Goal: Task Accomplishment & Management: Complete application form

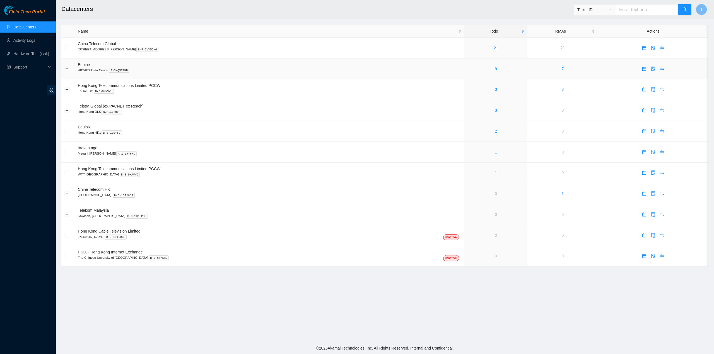
click at [478, 73] on td "9" at bounding box center [495, 69] width 63 height 21
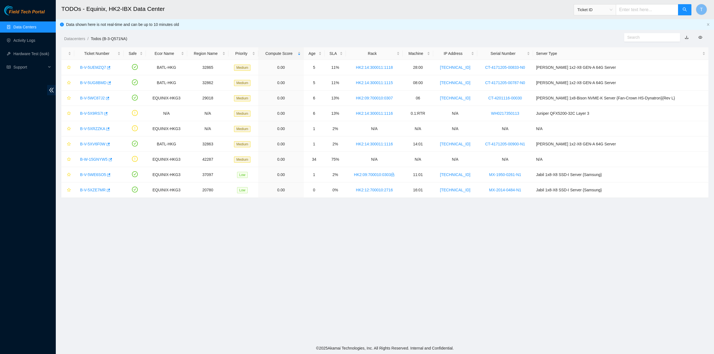
click at [329, 45] on main "TODOs - Equinix, HK2-IBX Data Center Ticket ID T Data shown here is not real-ti…" at bounding box center [385, 171] width 658 height 343
click at [321, 51] on div "Age" at bounding box center [314, 53] width 15 height 6
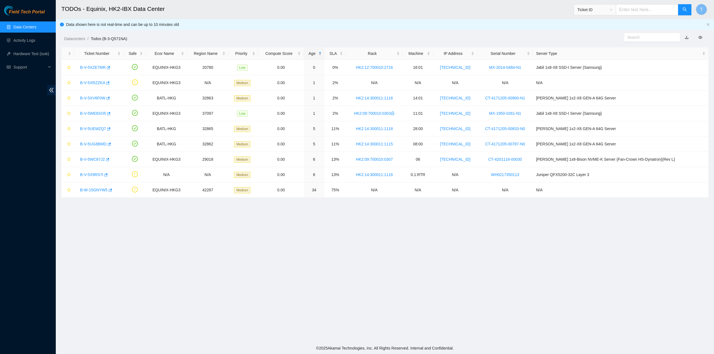
click at [321, 52] on div "Age" at bounding box center [314, 53] width 15 height 6
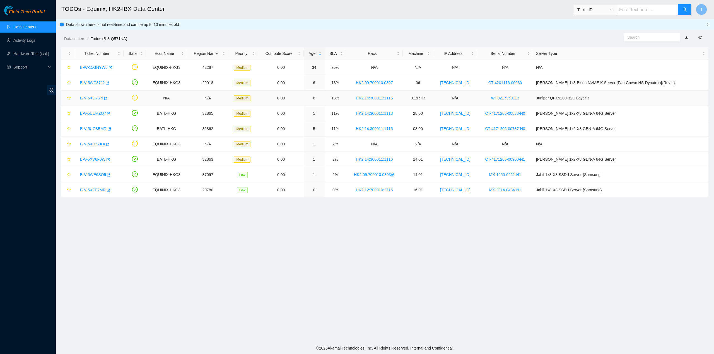
click at [91, 96] on link "B-V-5X9RS7I" at bounding box center [91, 98] width 23 height 4
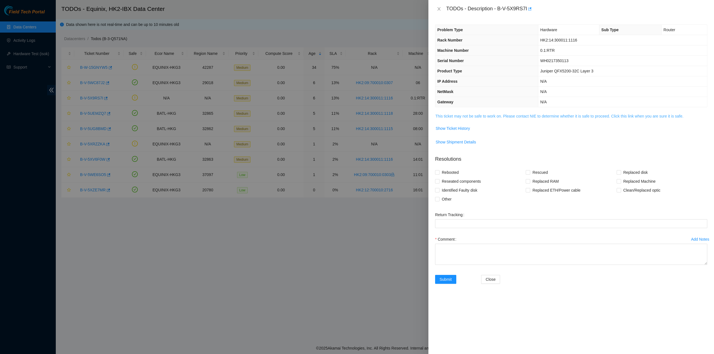
click at [474, 115] on link "This ticket may not be safe to work on. Please contact NIE to determine whether…" at bounding box center [559, 116] width 248 height 4
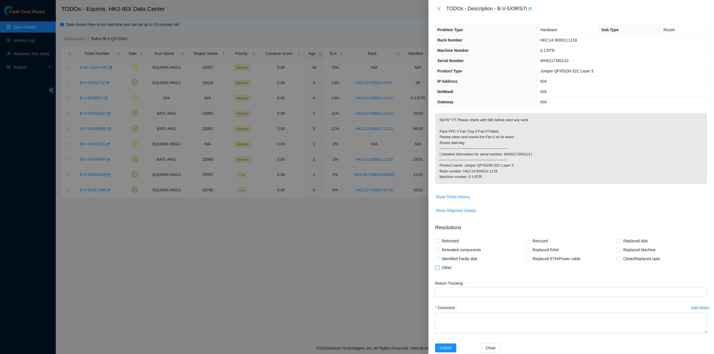
click at [444, 272] on span "Other" at bounding box center [446, 267] width 14 height 9
click at [439, 270] on input "Other" at bounding box center [437, 268] width 4 height 4
checkbox input "true"
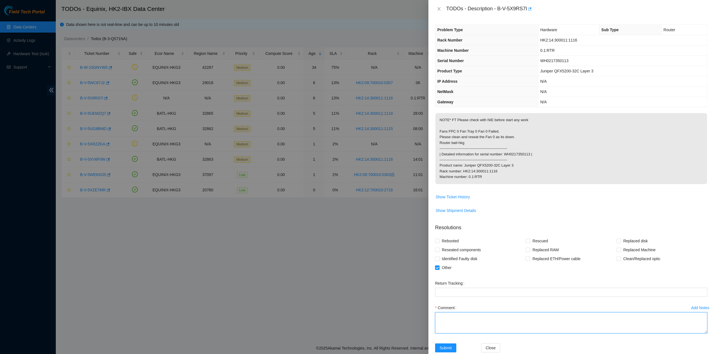
click at [457, 333] on textarea "Comment" at bounding box center [571, 323] width 272 height 21
type textarea "NIe confirm all ok"
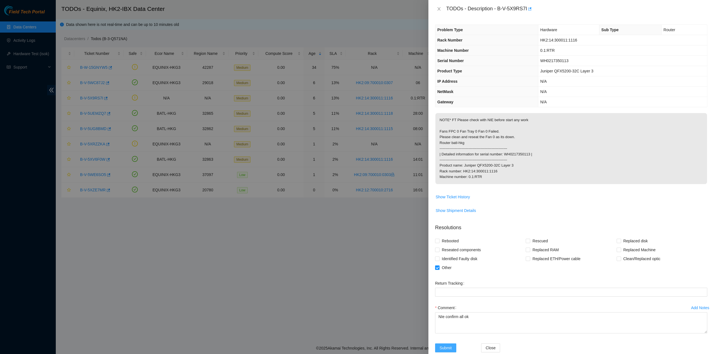
click at [442, 351] on span "Submit" at bounding box center [445, 348] width 12 height 6
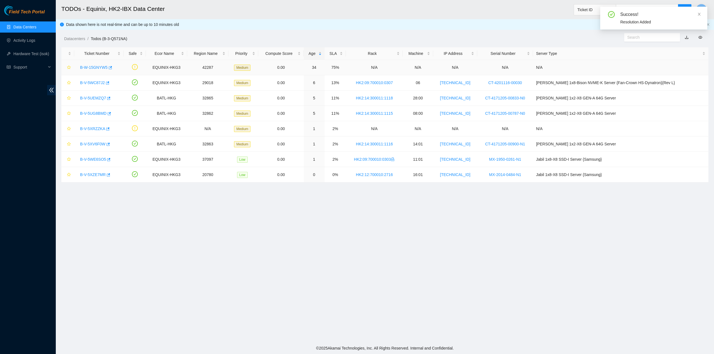
click at [98, 66] on link "B-W-15GNYW5" at bounding box center [94, 67] width 28 height 4
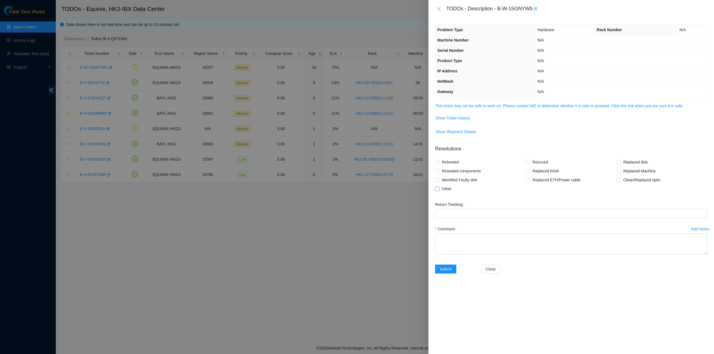
click at [442, 185] on span "Other" at bounding box center [446, 189] width 14 height 9
click at [439, 187] on input "Other" at bounding box center [437, 189] width 4 height 4
checkbox input "true"
click at [463, 245] on textarea "Comment" at bounding box center [571, 244] width 272 height 21
type textarea "S"
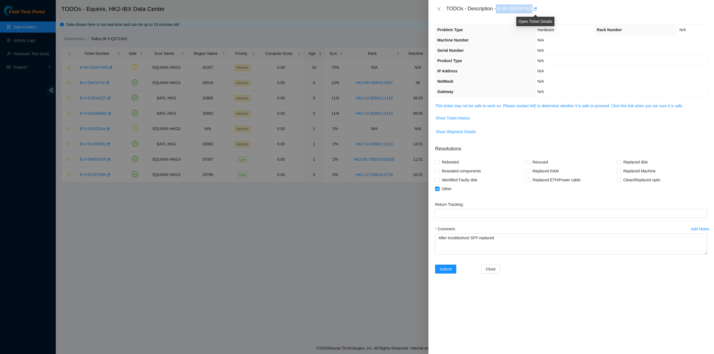
drag, startPoint x: 496, startPoint y: 8, endPoint x: 532, endPoint y: 9, distance: 36.5
click at [532, 9] on div "TODOs - Description - B-W-15GNYW5" at bounding box center [576, 8] width 261 height 9
copy div "B-W-15GNYW5"
click at [510, 241] on textarea "After troubleshoot SFP replaced" at bounding box center [571, 244] width 272 height 21
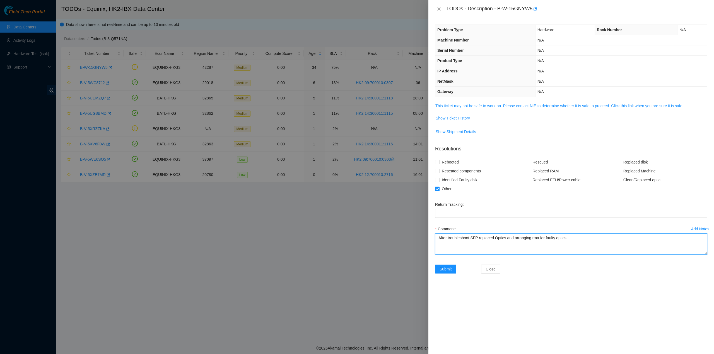
type textarea "After troubleshoot SFP replaced Optics and arranging rma for faulty optics"
click at [634, 180] on span "Clean/Replaced optic" at bounding box center [642, 180] width 42 height 9
click at [620, 180] on input "Clean/Replaced optic" at bounding box center [618, 180] width 4 height 4
checkbox input "true"
click at [446, 267] on span "Submit" at bounding box center [445, 269] width 12 height 6
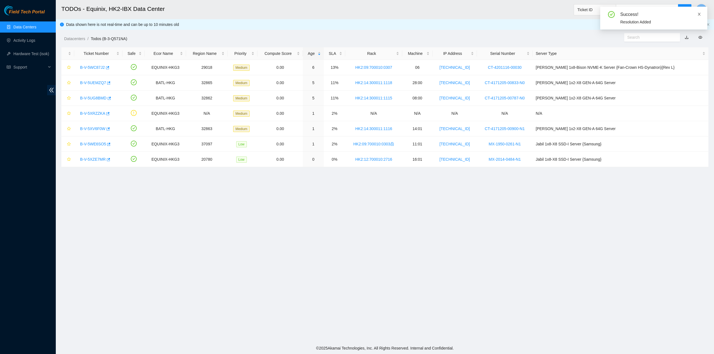
click at [698, 14] on icon "close" at bounding box center [699, 14] width 4 height 4
click at [701, 9] on span "T" at bounding box center [701, 9] width 3 height 7
click at [667, 59] on link "Logout" at bounding box center [663, 61] width 12 height 4
